Goal: Find specific page/section: Find specific page/section

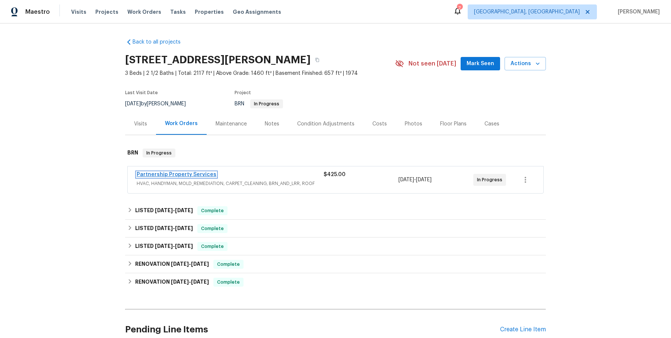
click at [162, 173] on link "Partnership Property Services" at bounding box center [177, 174] width 80 height 5
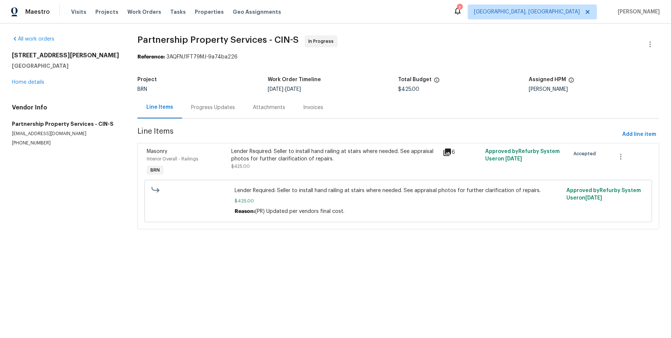
click at [444, 150] on icon at bounding box center [447, 152] width 9 height 9
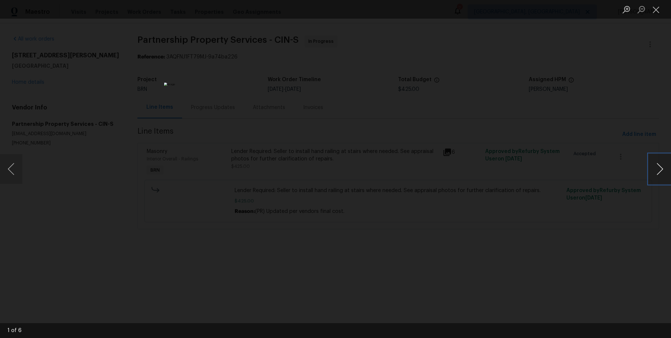
click at [659, 170] on button "Next image" at bounding box center [660, 169] width 22 height 30
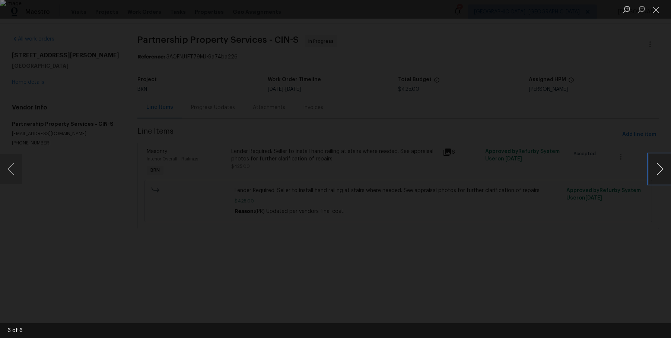
click at [659, 170] on button "Next image" at bounding box center [660, 169] width 22 height 30
